Goal: Information Seeking & Learning: Find specific page/section

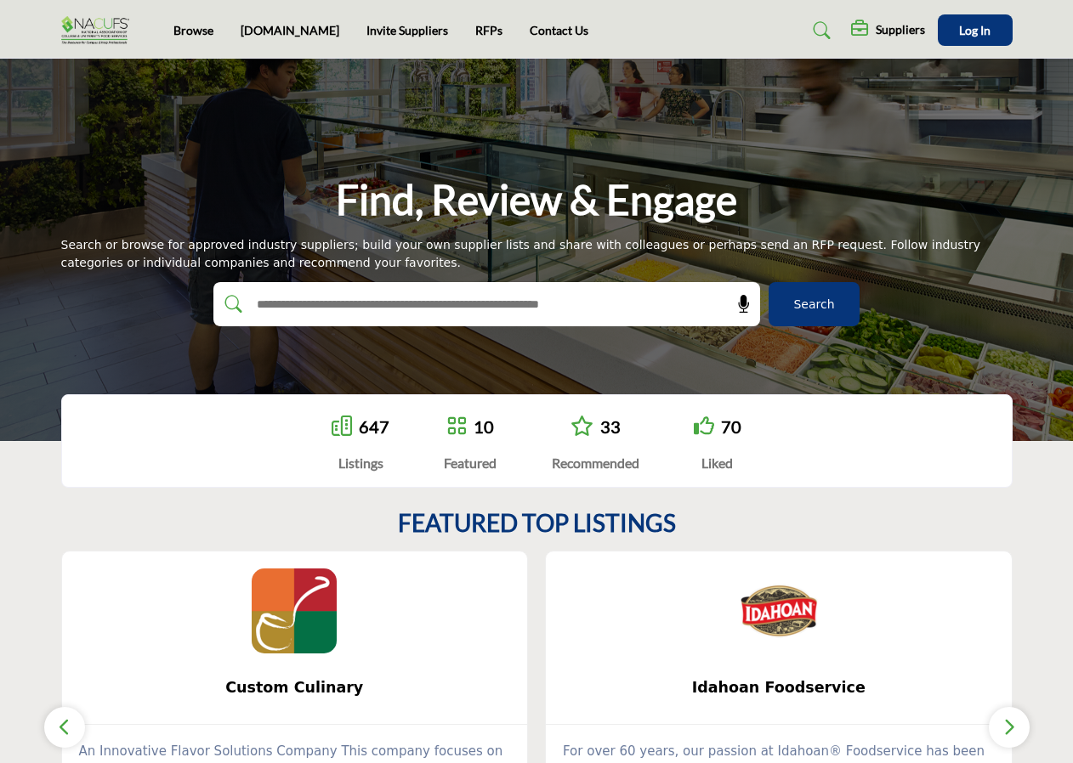
click at [326, 304] on input "text" at bounding box center [449, 305] width 405 height 26
type input "****"
click at [768, 282] on button "Search" at bounding box center [813, 304] width 91 height 44
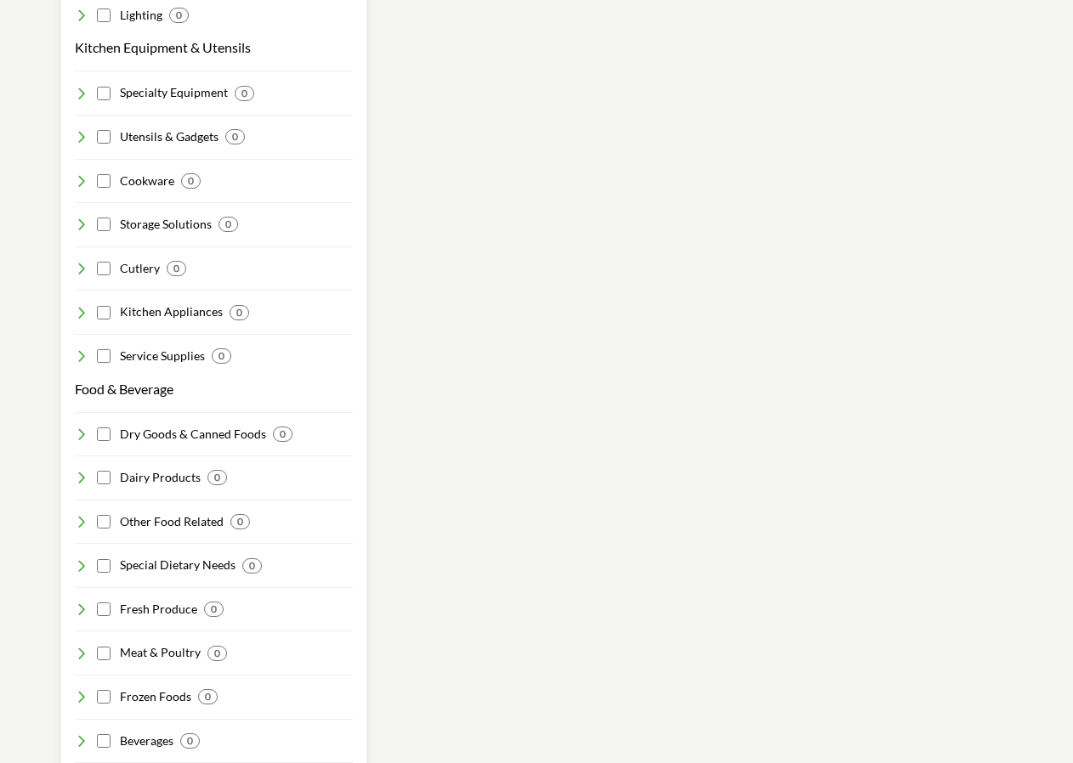
scroll to position [1530, 0]
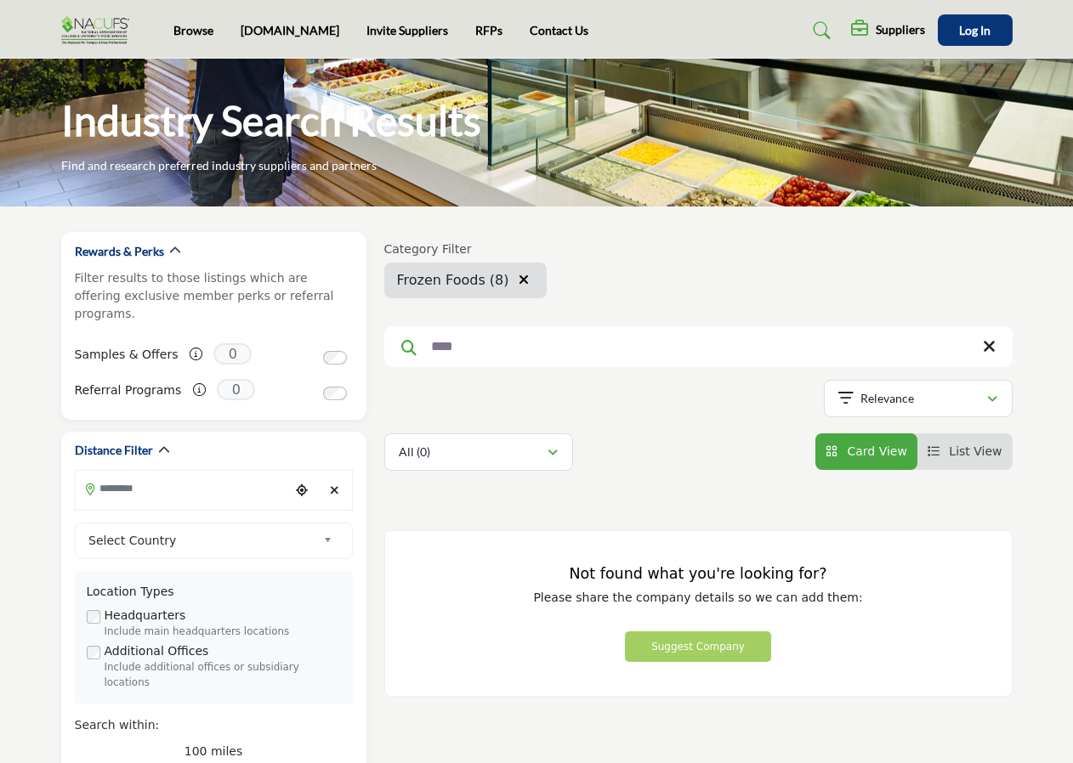
click at [992, 345] on icon at bounding box center [989, 346] width 13 height 17
click at [983, 347] on div "Category Filter Frozen Fully-Baked Bread Frozen Meat & Seafood Frozen Fruits Fr…" at bounding box center [698, 351] width 628 height 239
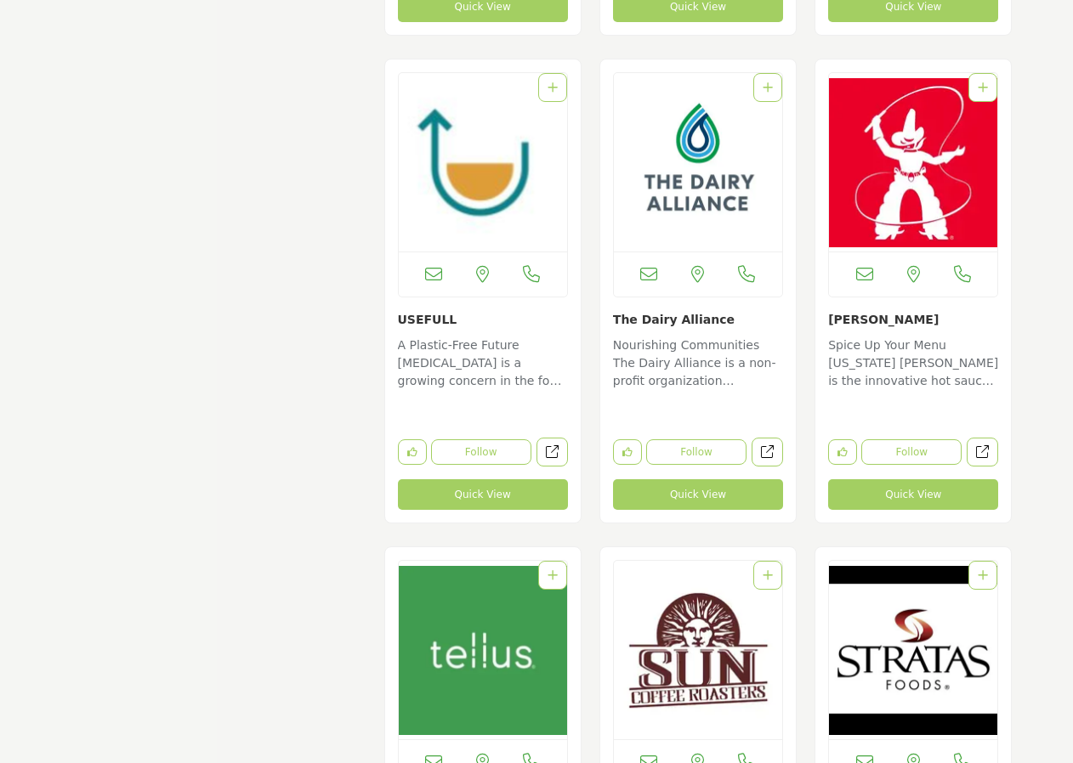
scroll to position [6716, 0]
